Goal: Task Accomplishment & Management: Complete application form

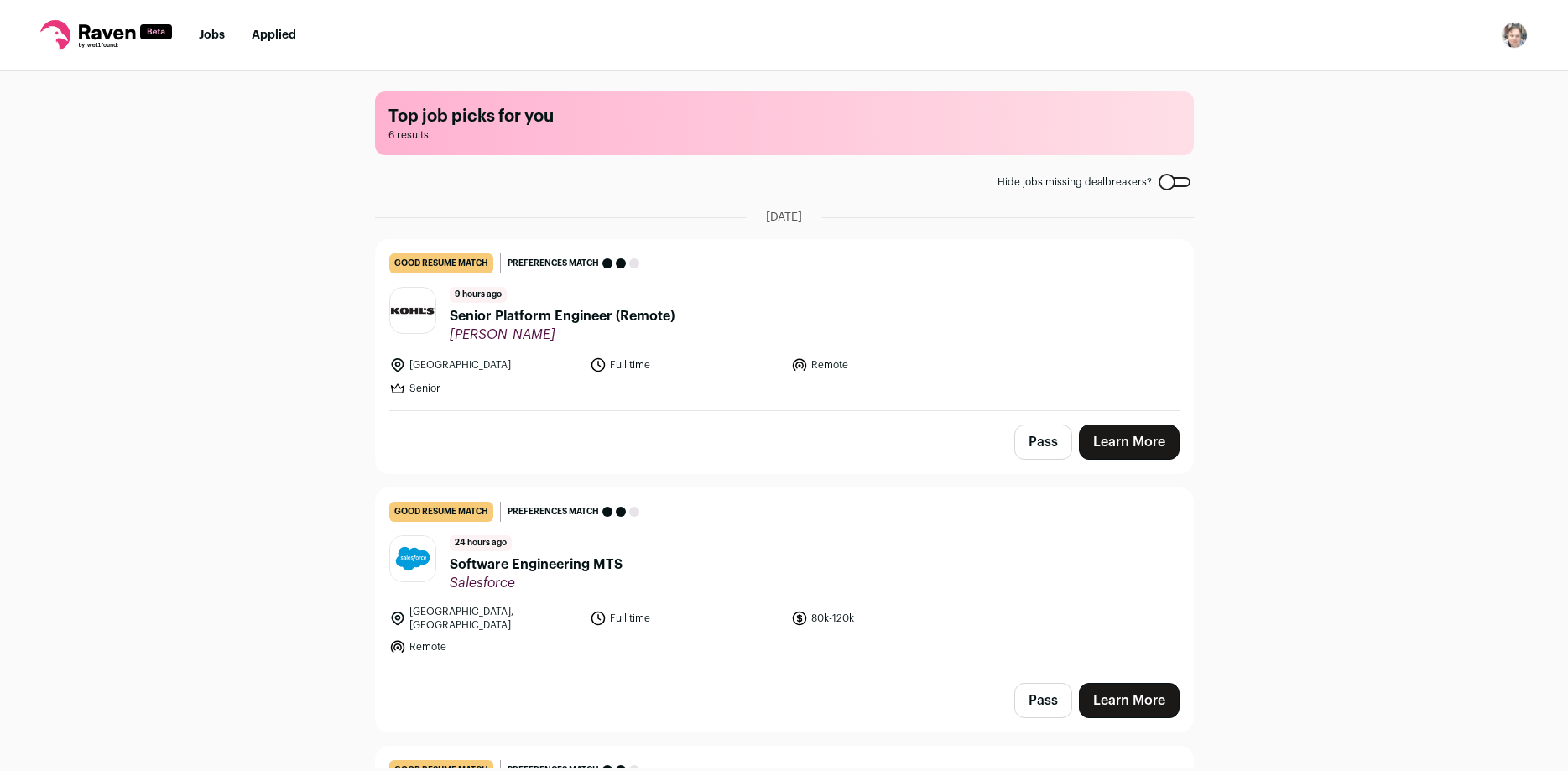
click at [540, 345] on link "good resume match You meet the must-have requirements but are missing some nice…" at bounding box center [784, 325] width 817 height 170
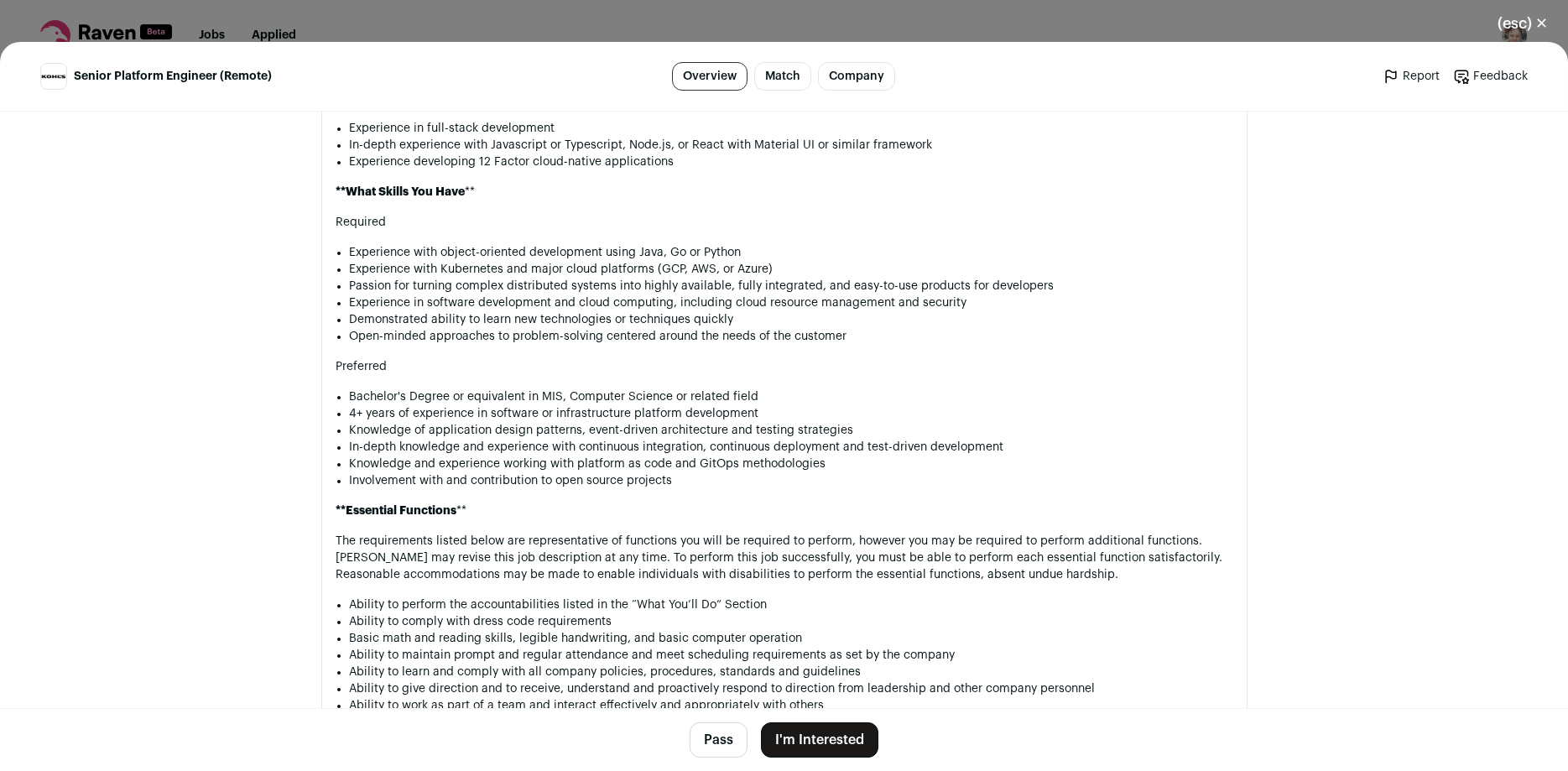
scroll to position [1475, 0]
click at [1541, 25] on button "(esc) ✕" at bounding box center [1523, 23] width 91 height 37
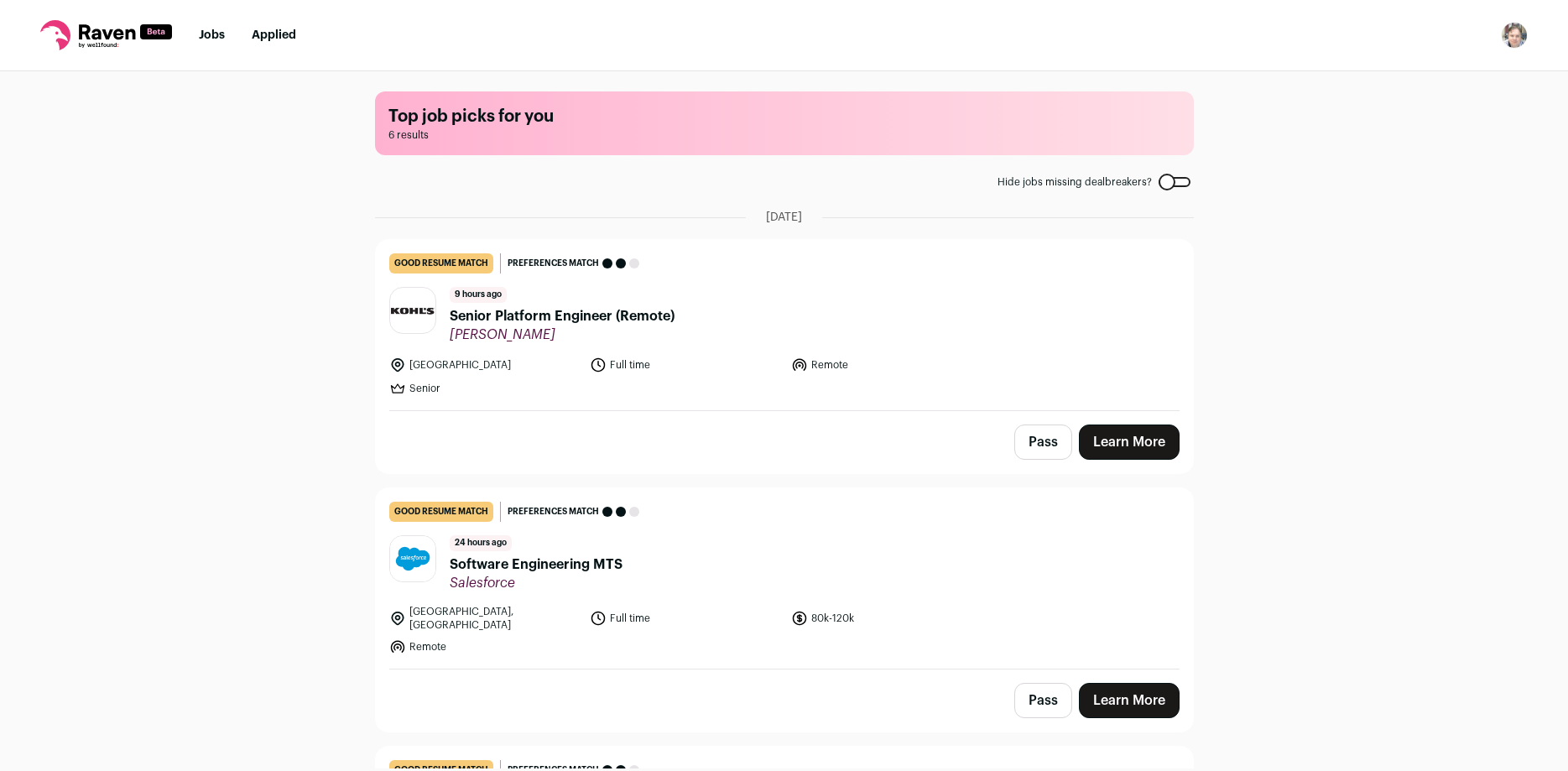
click at [652, 553] on header "24 hours ago Software Engineering MTS Salesforce" at bounding box center [784, 564] width 790 height 56
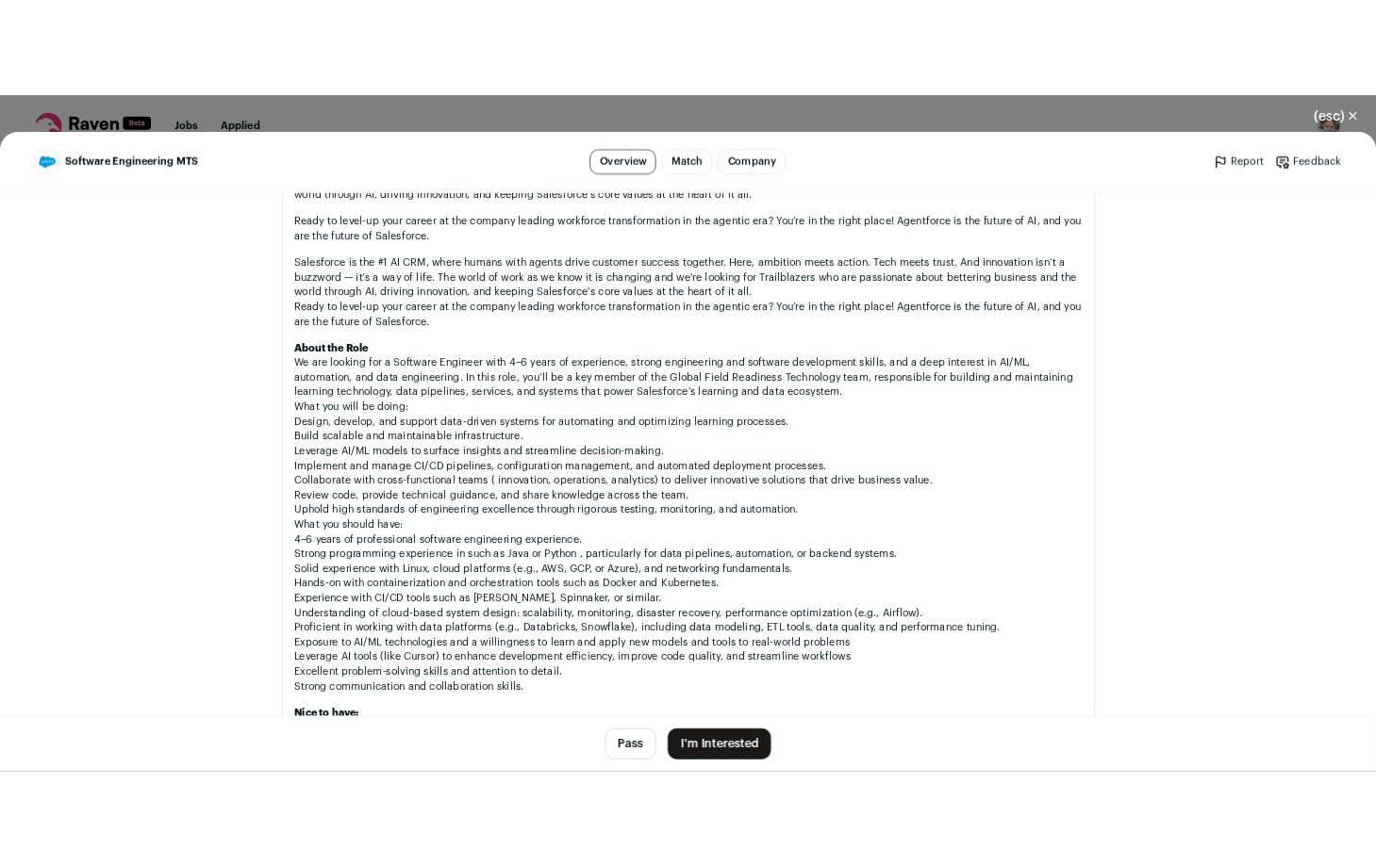
scroll to position [1245, 0]
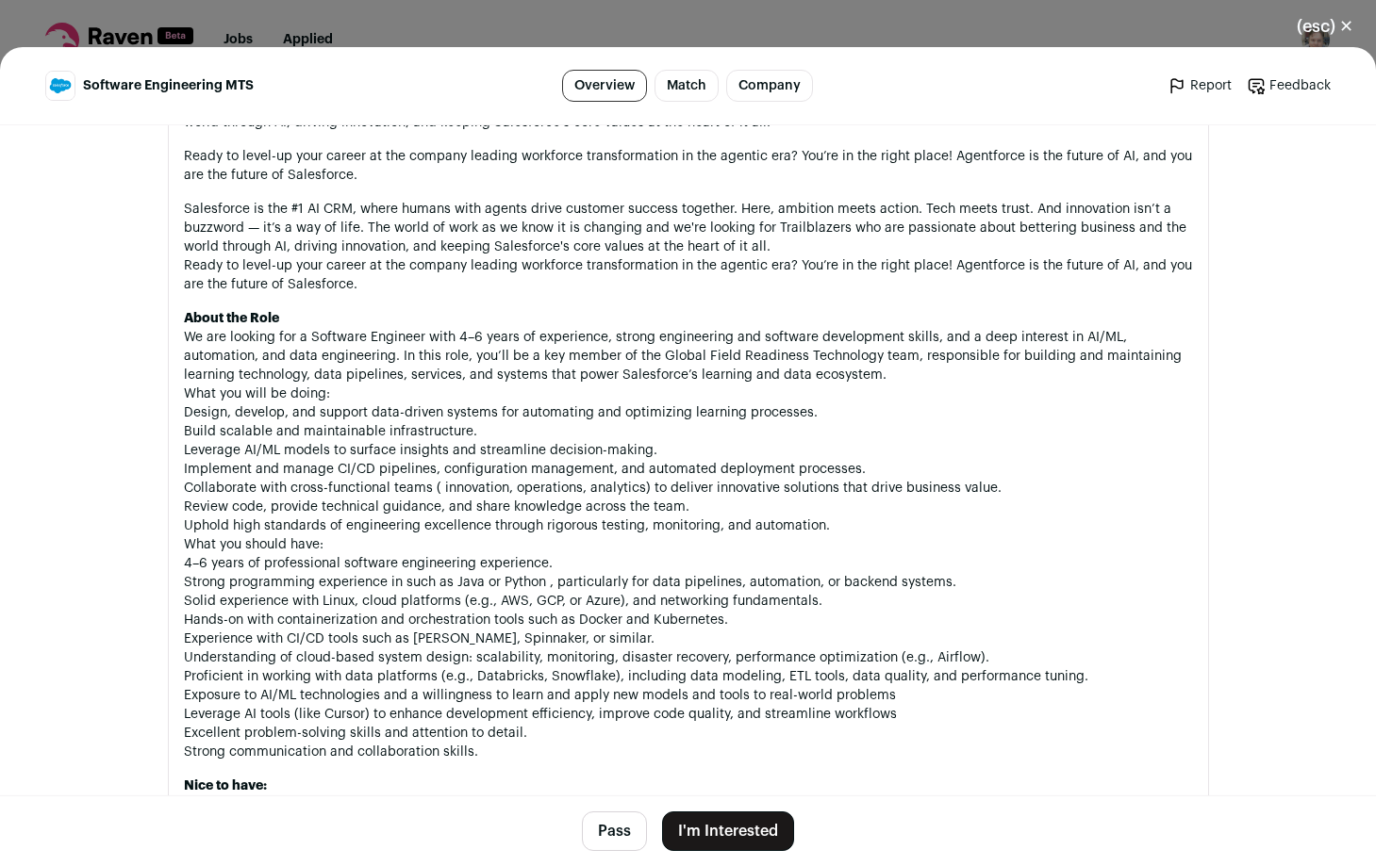
click at [157, 521] on div "Salesforce [DOMAIN_NAME] Public / Private Public Company size 10,001+ Tags B2B …" at bounding box center [688, 375] width 1131 height 2989
click at [88, 602] on main "Software Engineering MTS Overview Match Company Report Feedback Report Feedback…" at bounding box center [688, 456] width 1376 height 819
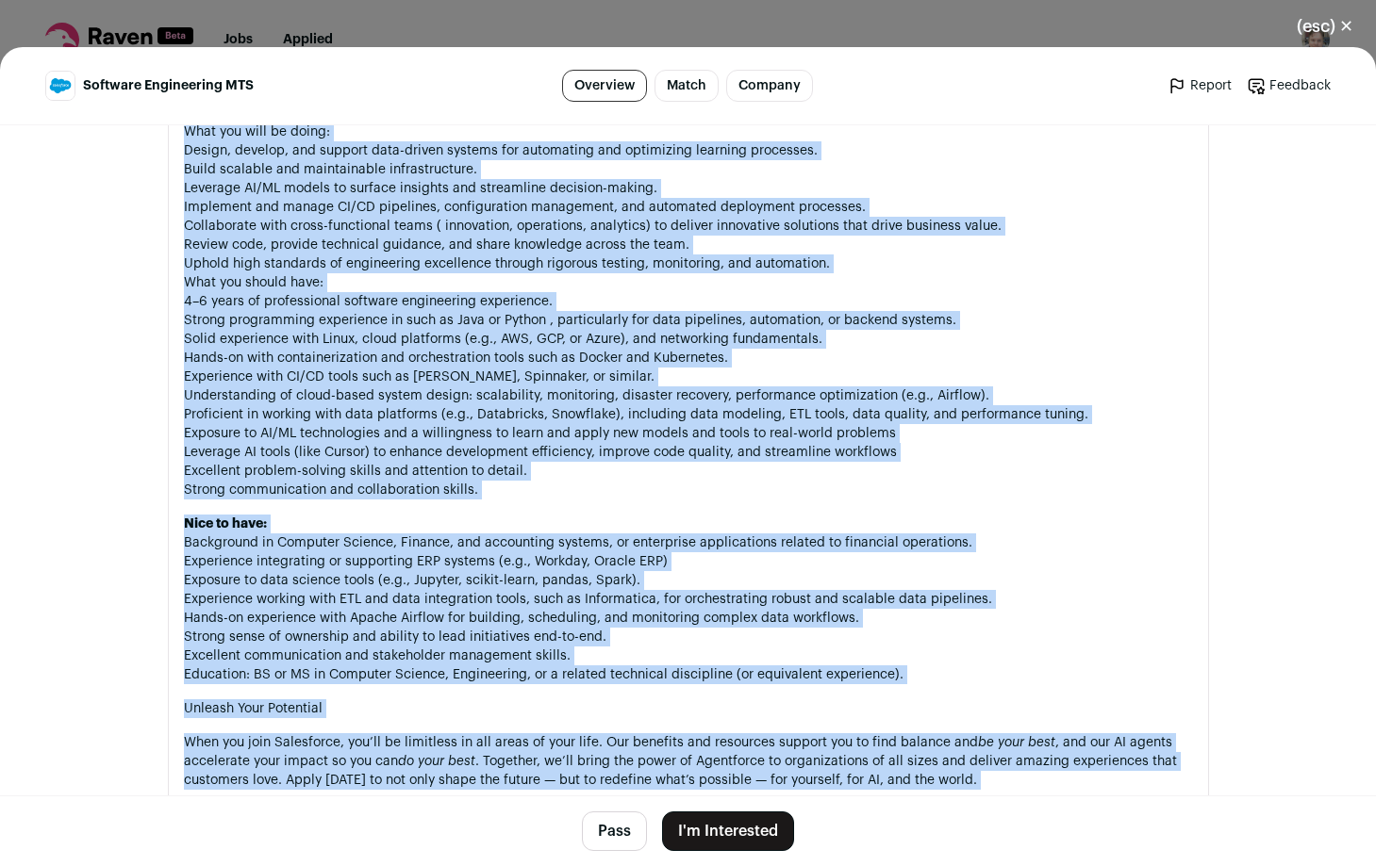
scroll to position [1549, 0]
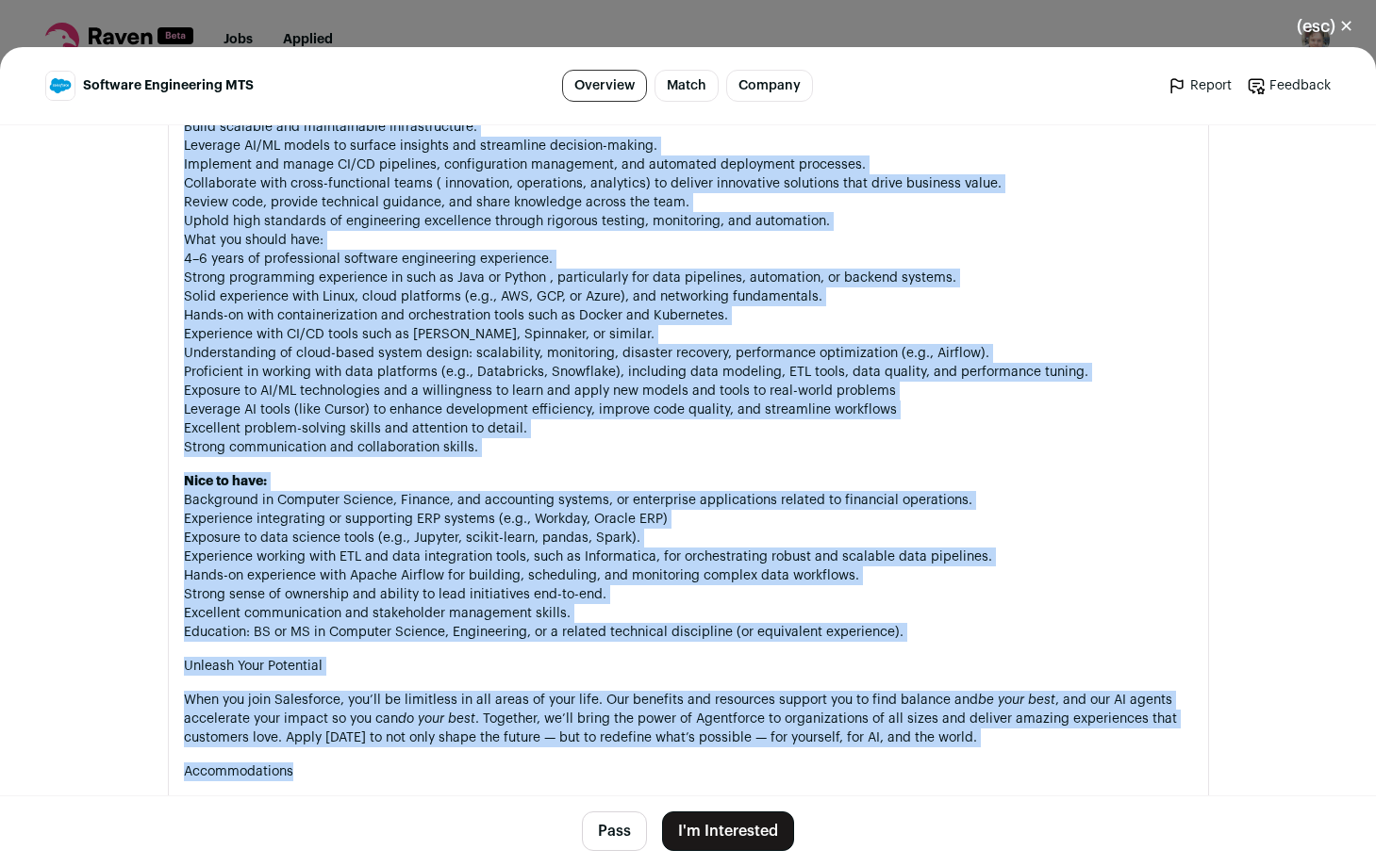
drag, startPoint x: 182, startPoint y: 310, endPoint x: 689, endPoint y: 595, distance: 581.7
click at [916, 626] on section "About the job To get the best candidate experience, please consider applying fo…" at bounding box center [688, 331] width 1041 height 1582
click at [760, 462] on div "To get the best candidate experience, please consider applying for a maximum of…" at bounding box center [688, 353] width 1009 height 1505
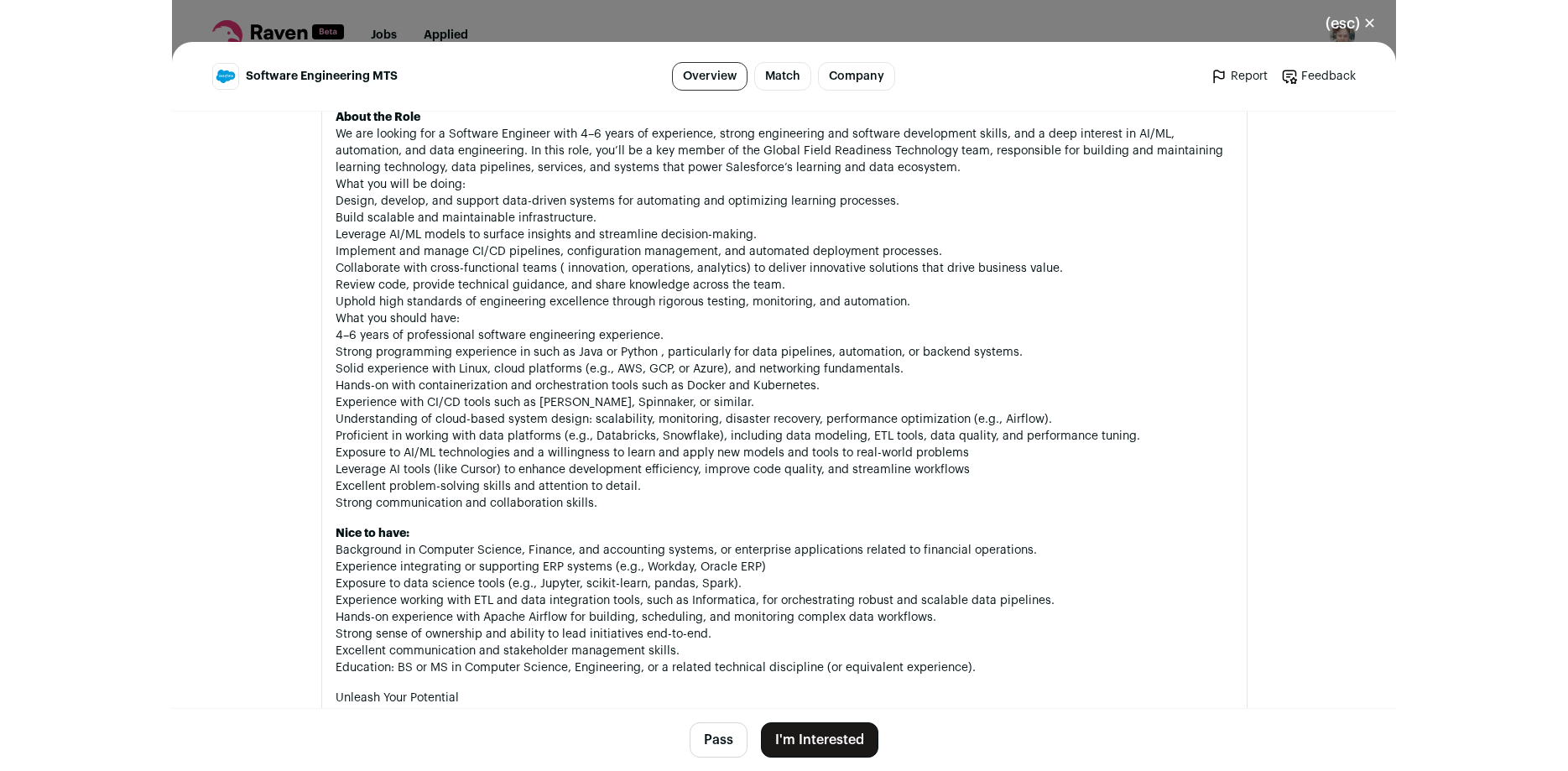
scroll to position [1269, 0]
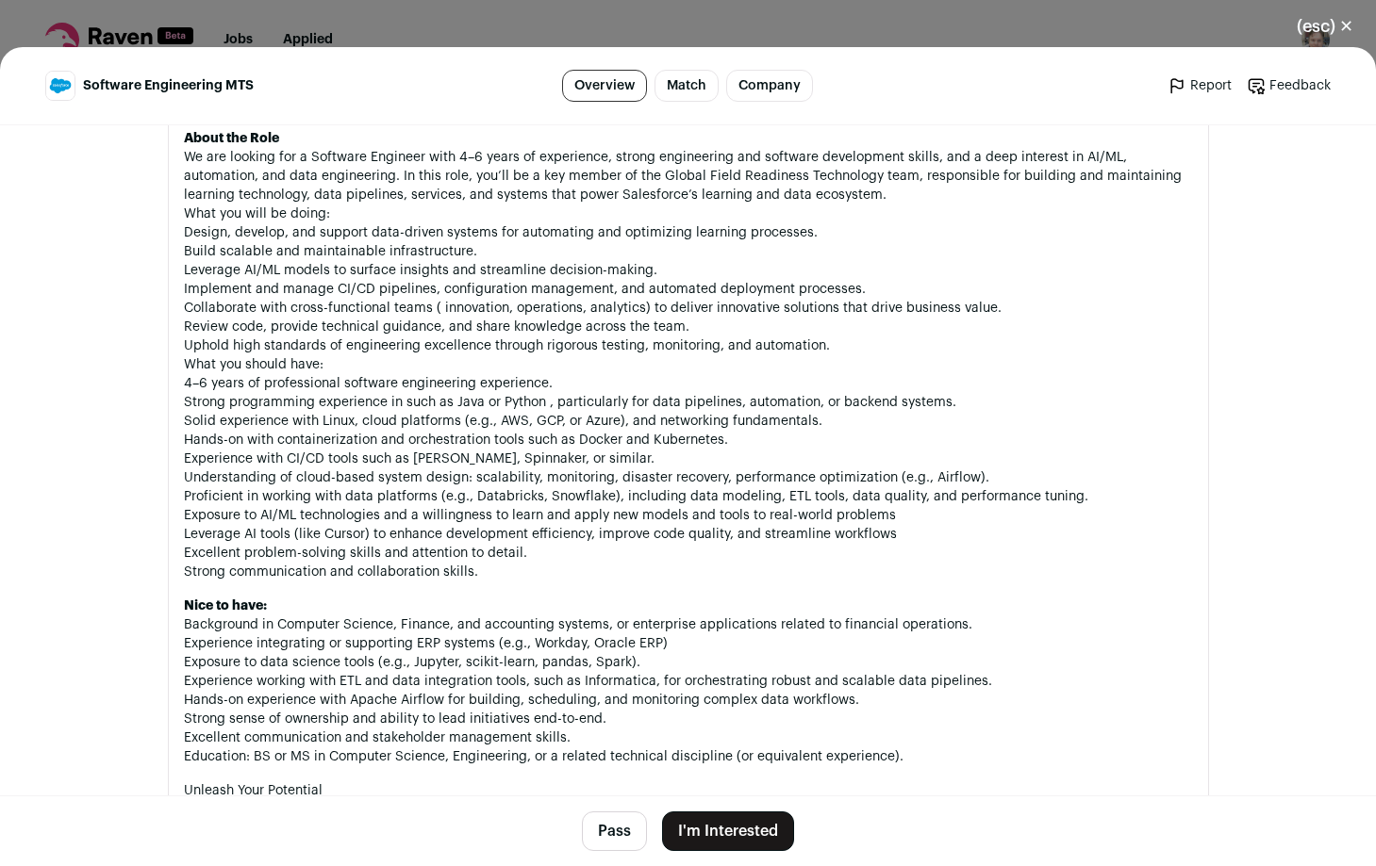
click at [744, 832] on button "I'm Interested" at bounding box center [728, 832] width 132 height 40
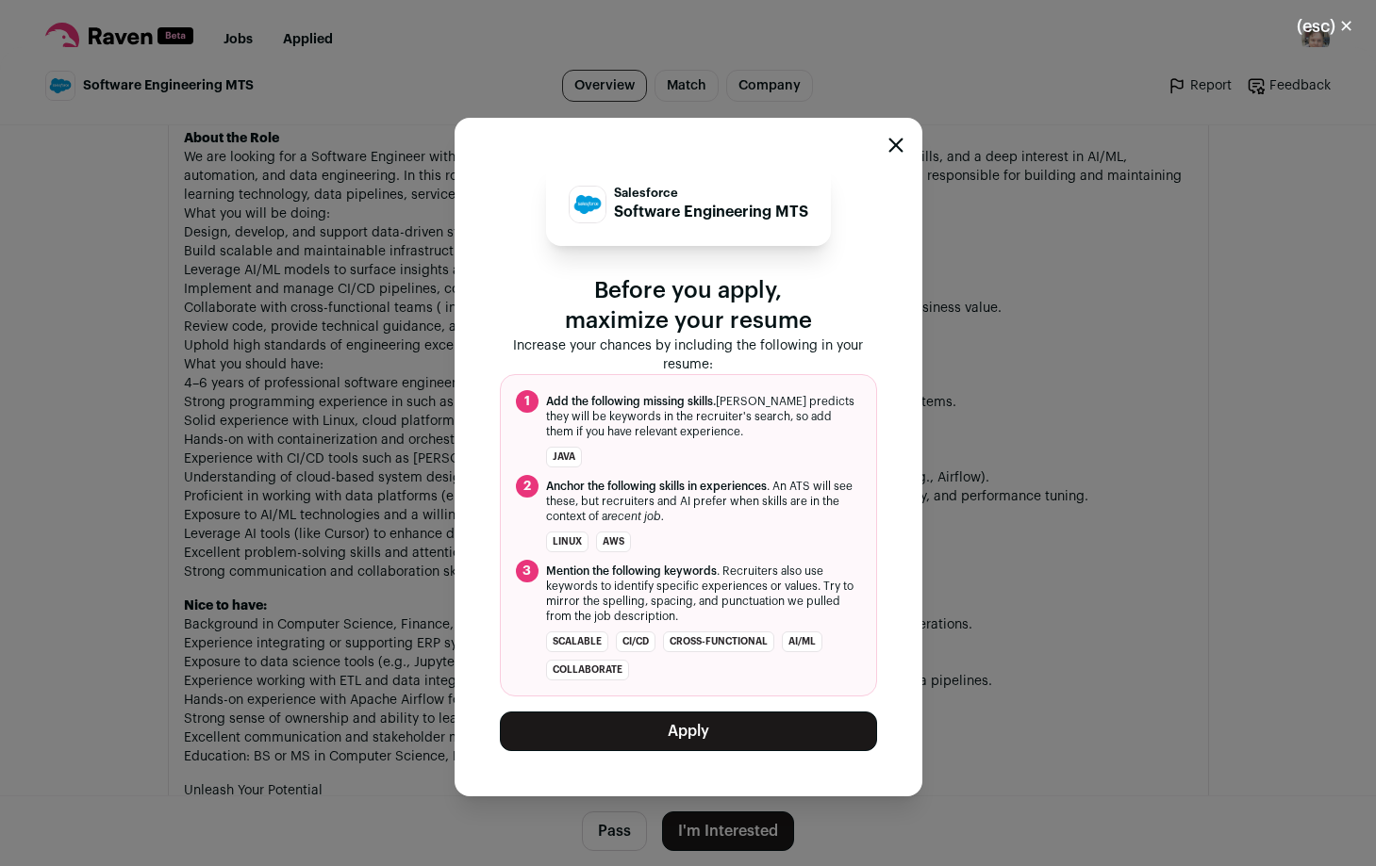
click at [678, 737] on button "Apply" at bounding box center [688, 732] width 377 height 40
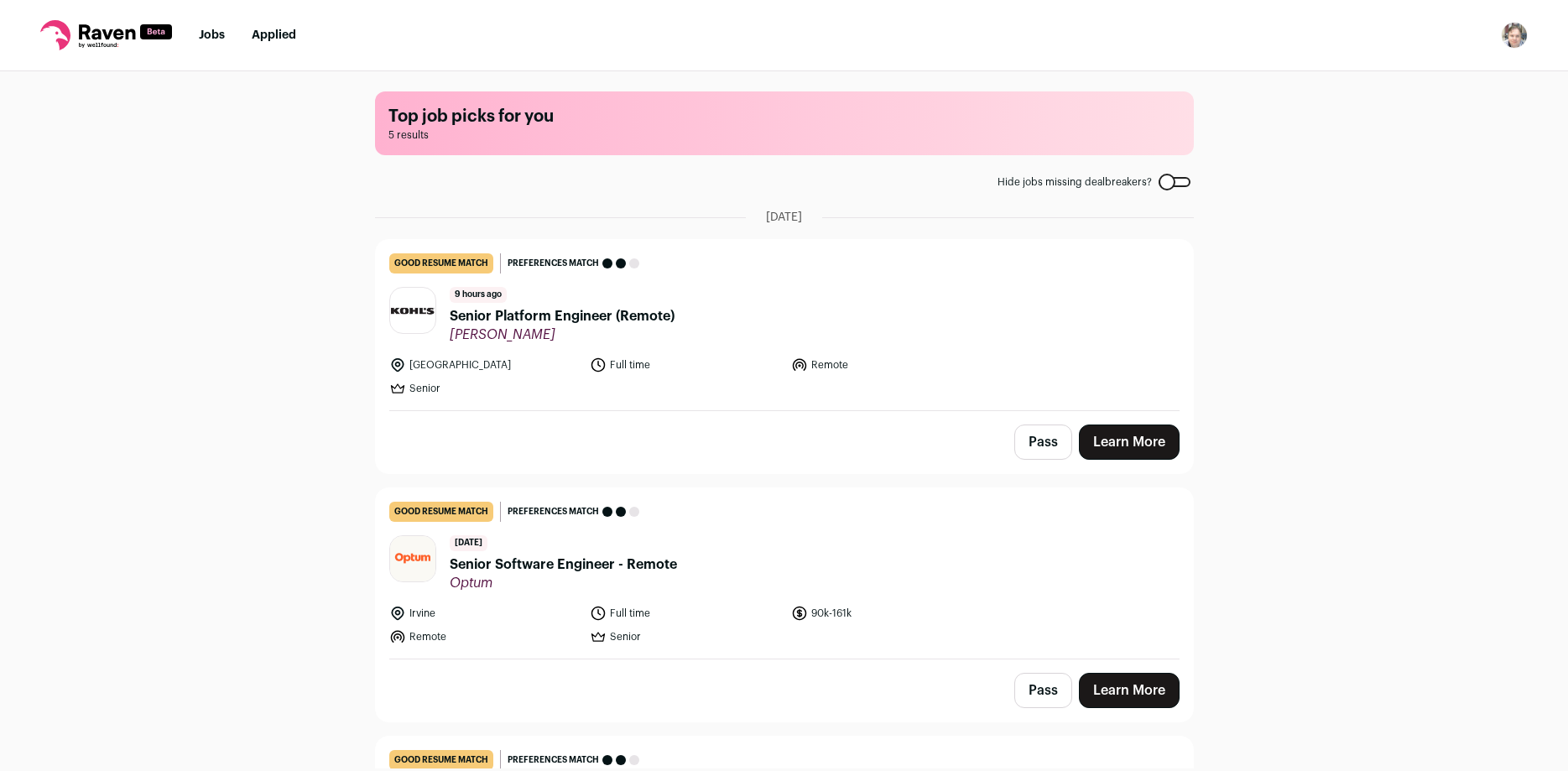
click at [594, 566] on span "Senior Software Engineer - Remote" at bounding box center [562, 564] width 227 height 20
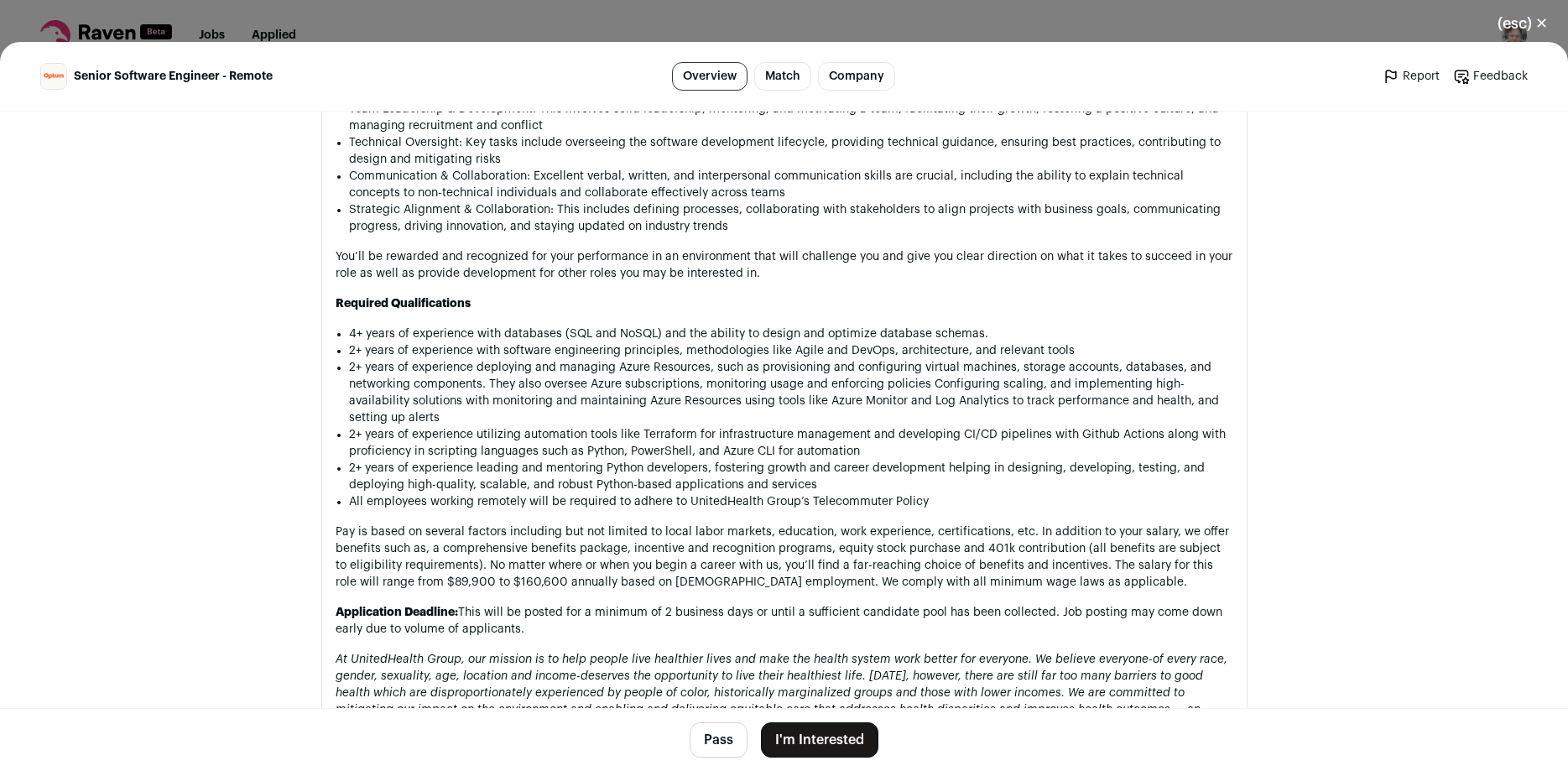
scroll to position [1047, 0]
click at [711, 744] on button "Pass" at bounding box center [718, 741] width 58 height 36
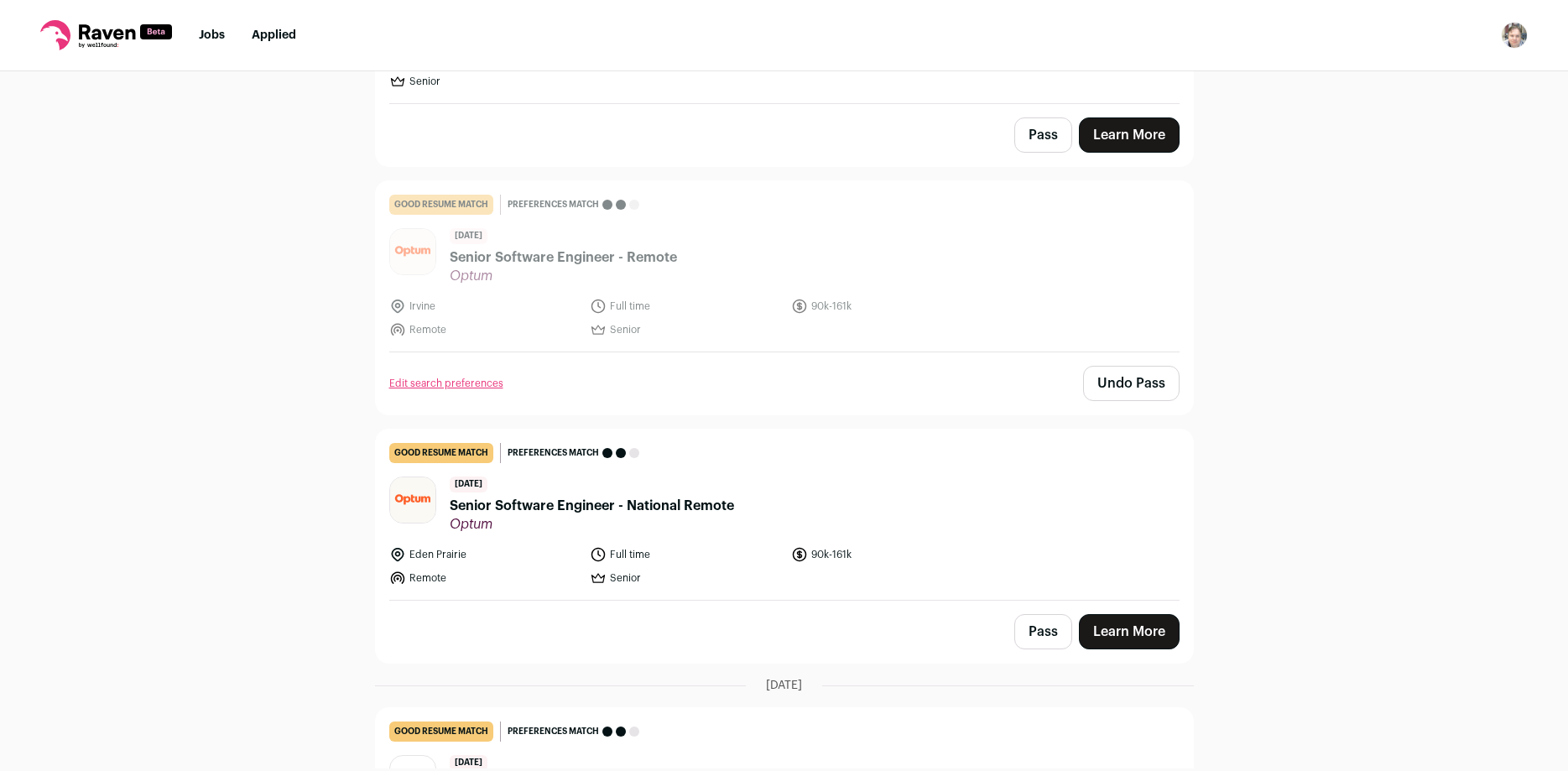
scroll to position [443, 0]
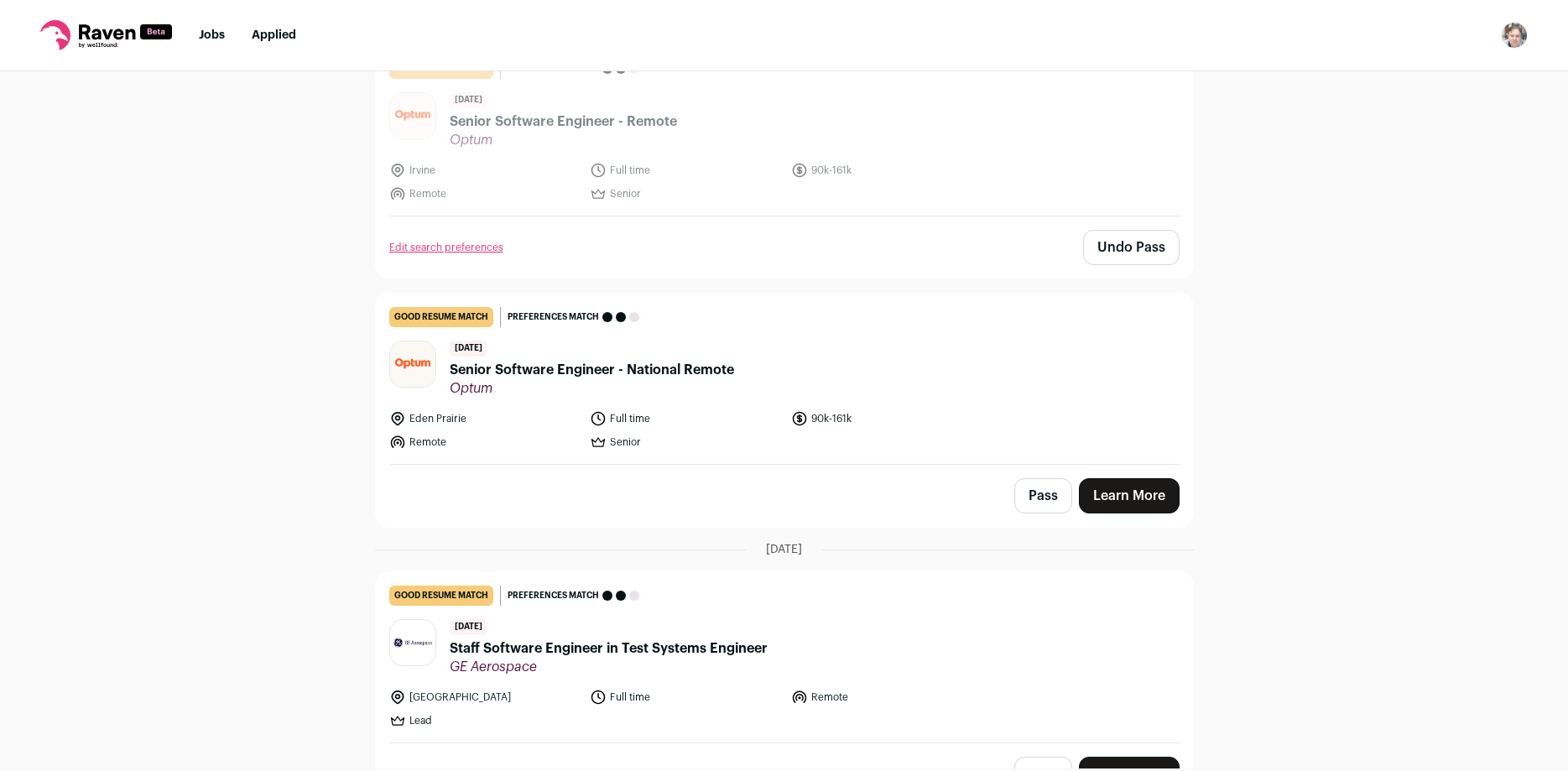
click at [745, 340] on link "good resume match You meet the must-have requirements but are missing some nice…" at bounding box center [784, 378] width 817 height 170
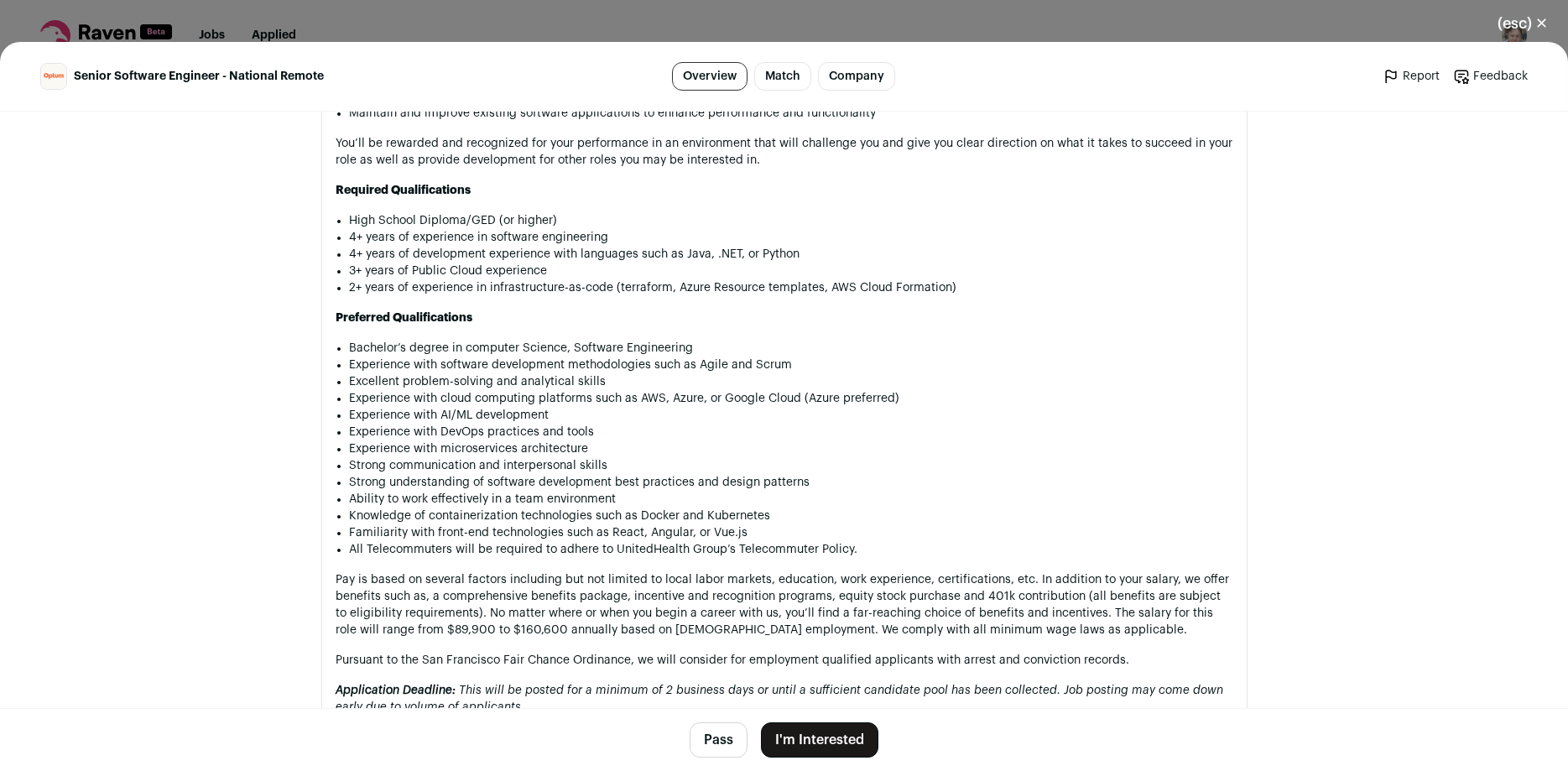
scroll to position [1192, 0]
click at [724, 745] on button "Pass" at bounding box center [718, 741] width 58 height 36
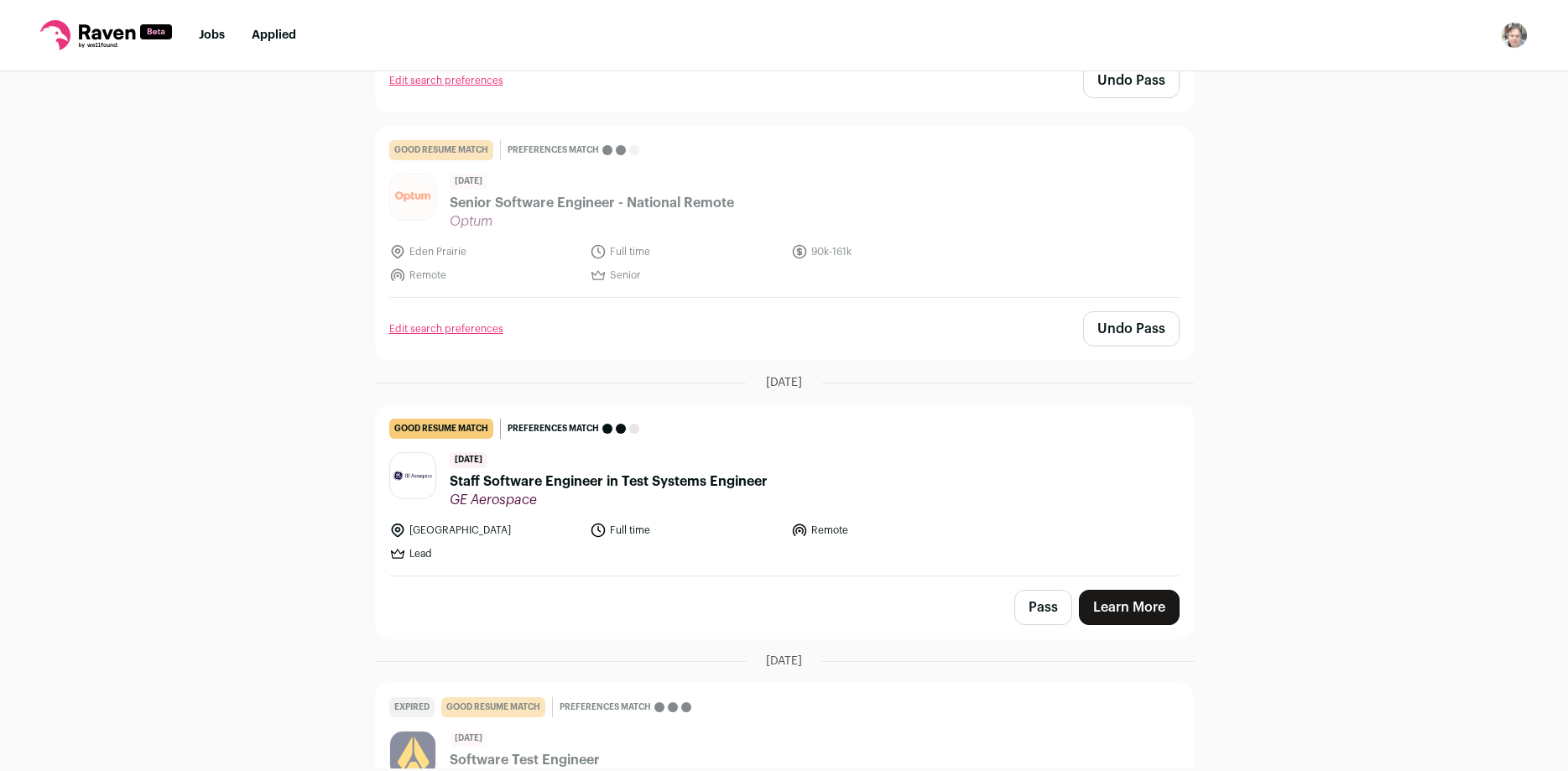
scroll to position [665, 0]
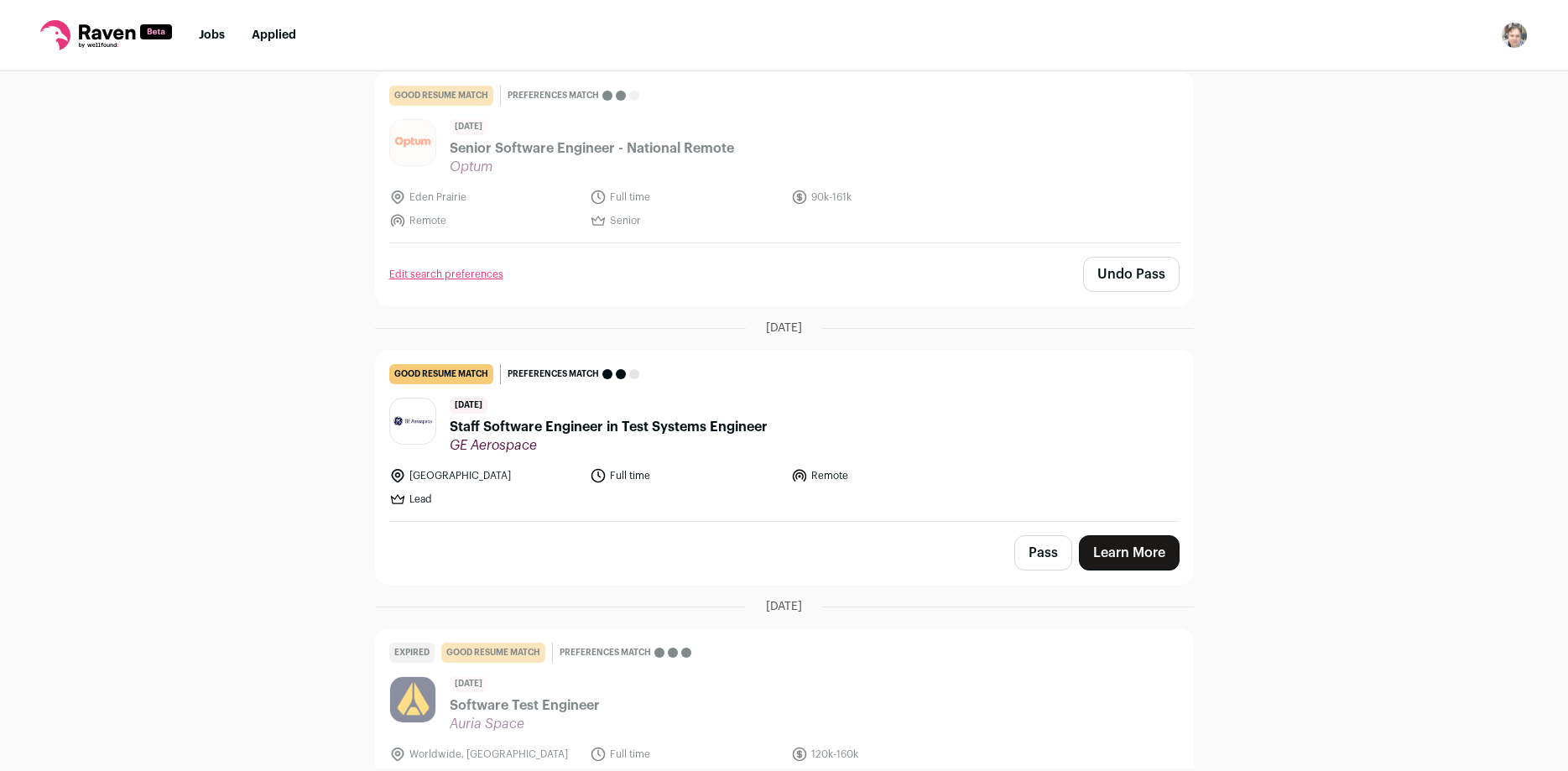
click at [591, 424] on span "Staff Software Engineer in Test Systems Engineer" at bounding box center [608, 427] width 318 height 20
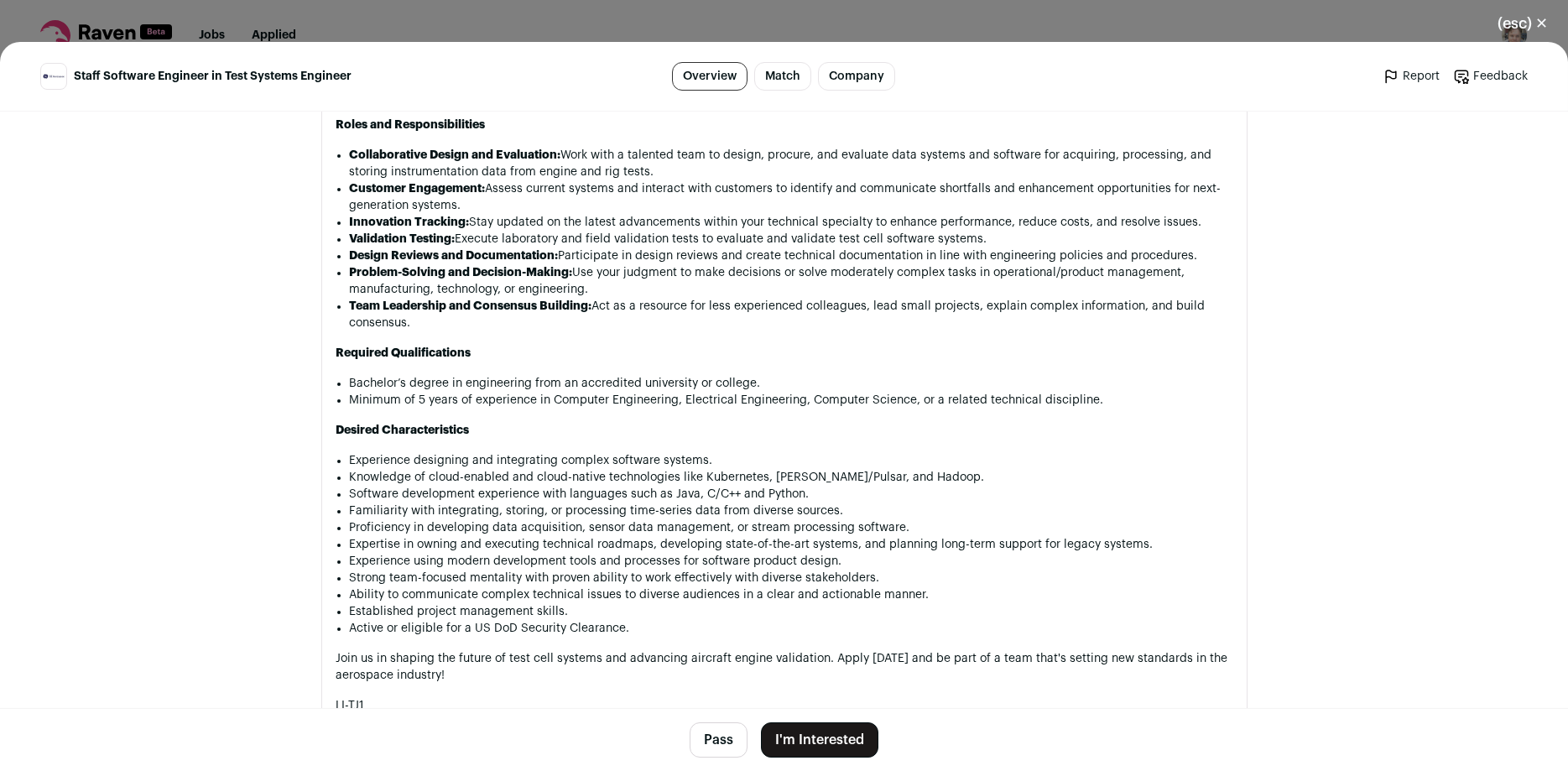
scroll to position [1081, 0]
click at [838, 743] on button "I'm Interested" at bounding box center [820, 741] width 117 height 36
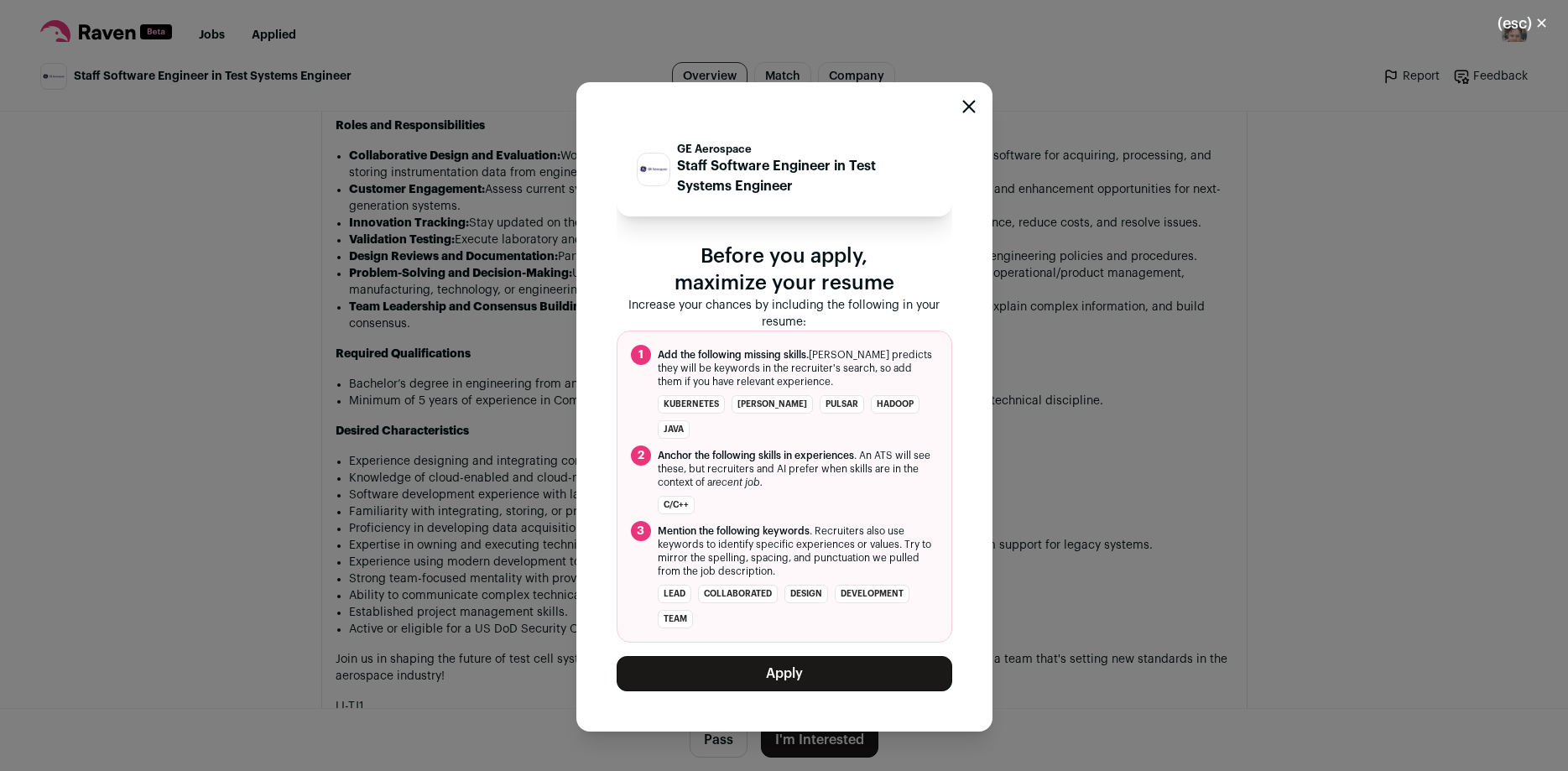
click at [802, 664] on button "Apply" at bounding box center [784, 674] width 335 height 36
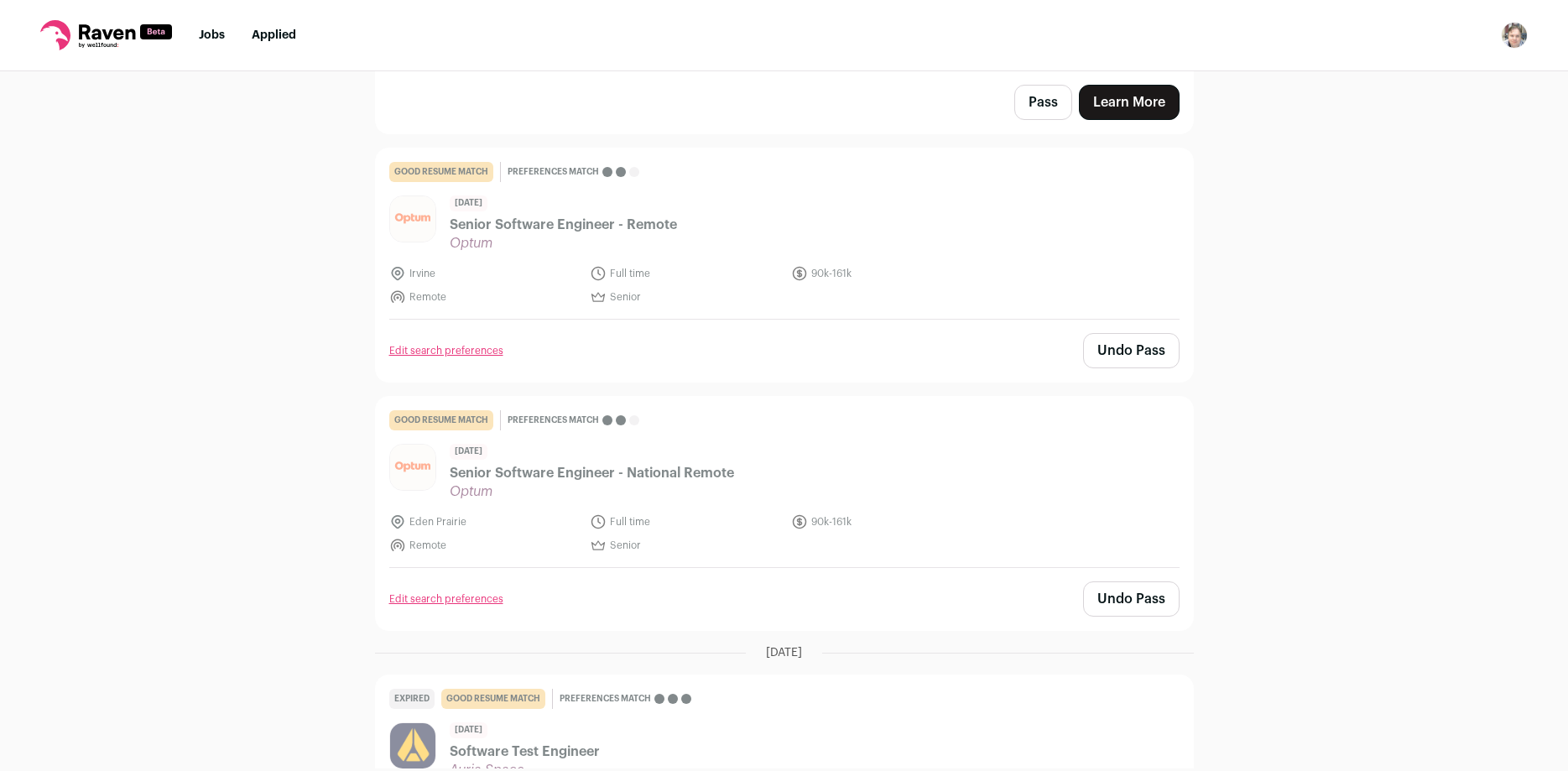
scroll to position [0, 0]
